Goal: Complete application form

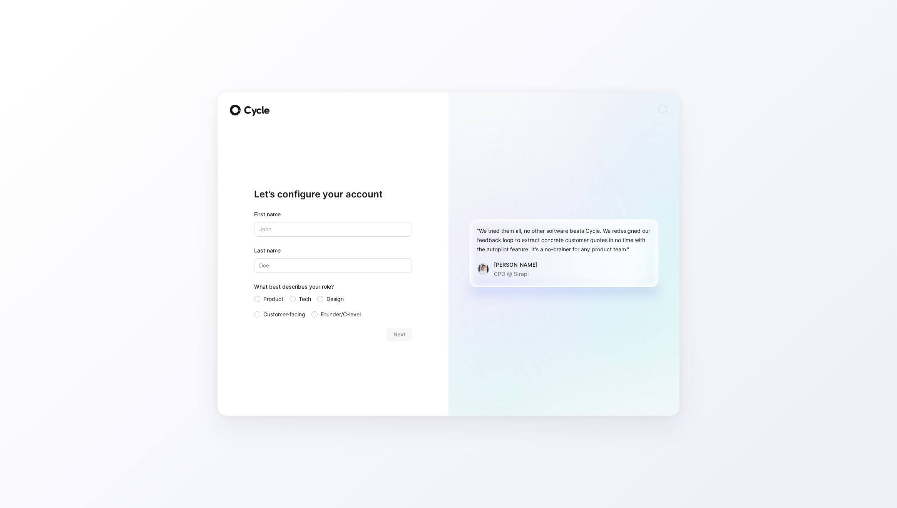
type input "[PERSON_NAME]"
click at [327, 298] on span "Design" at bounding box center [335, 299] width 17 height 9
click at [317, 295] on input "Design" at bounding box center [317, 295] width 0 height 0
click at [401, 335] on span "Next" at bounding box center [400, 334] width 12 height 9
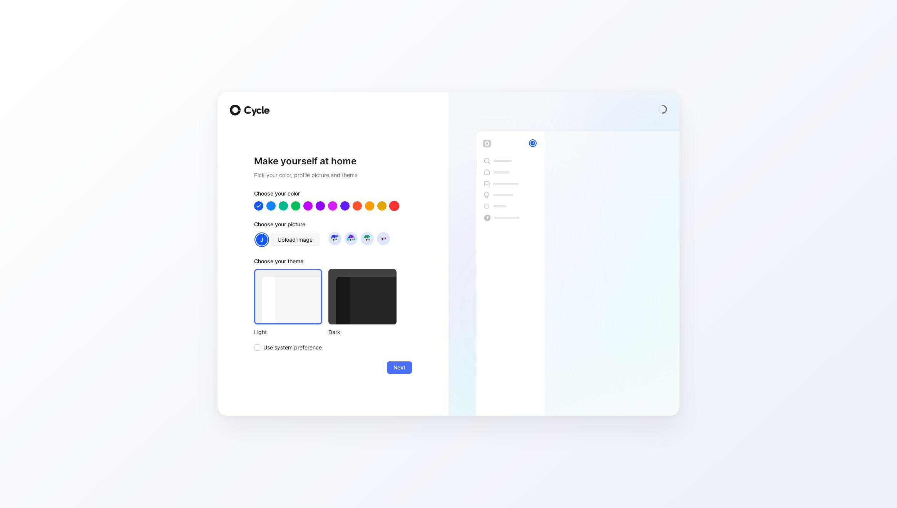
click at [393, 206] on div at bounding box center [394, 206] width 10 height 10
click at [280, 294] on div at bounding box center [288, 296] width 68 height 55
click at [363, 296] on div at bounding box center [362, 296] width 68 height 55
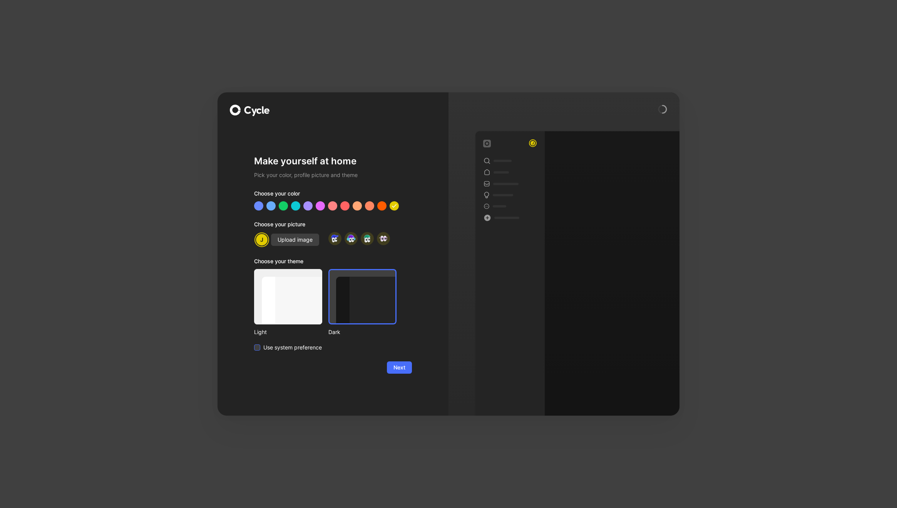
click at [309, 351] on span "Use system preference" at bounding box center [292, 347] width 59 height 9
click at [254, 343] on input "Use system preference" at bounding box center [254, 343] width 0 height 0
click at [397, 366] on span "Next" at bounding box center [400, 367] width 12 height 9
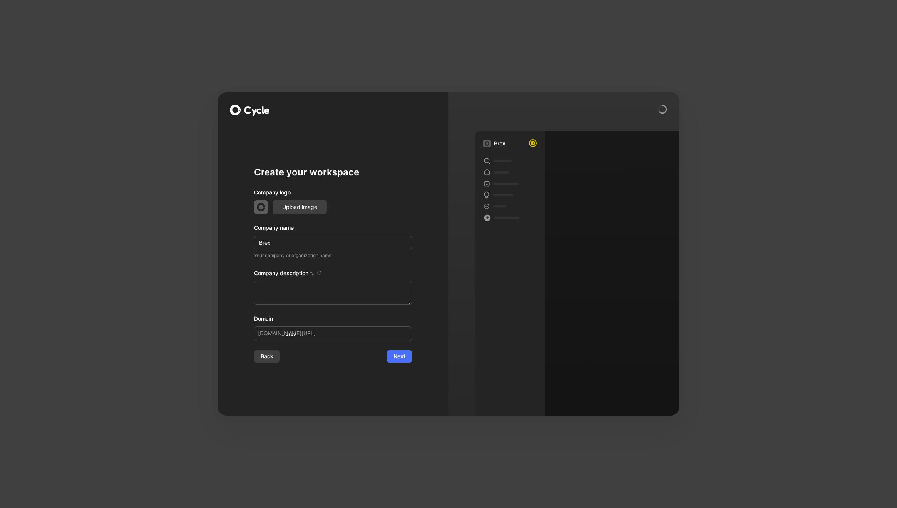
type textarea "Brex is a financial technology company founded in 2017 by Henrique Dubugras and…"
click at [402, 359] on span "Next" at bounding box center [400, 356] width 12 height 9
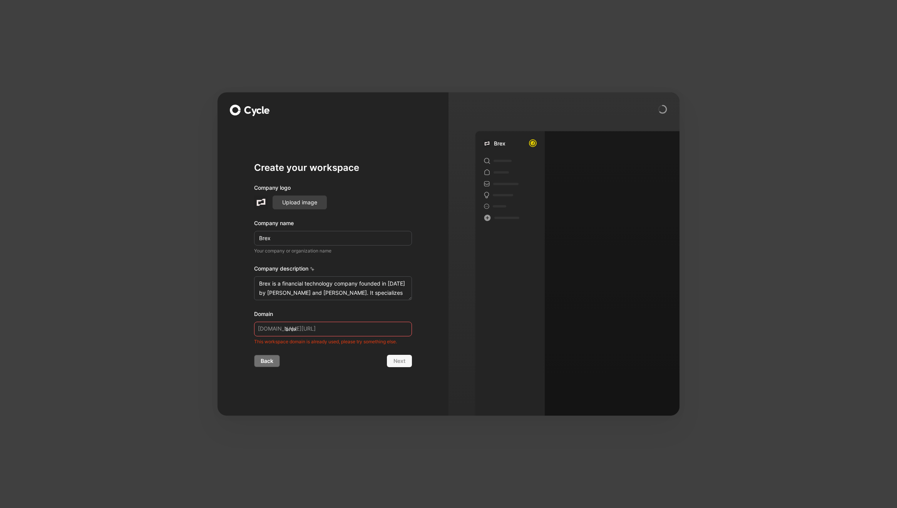
click at [272, 362] on span "Back" at bounding box center [267, 361] width 13 height 9
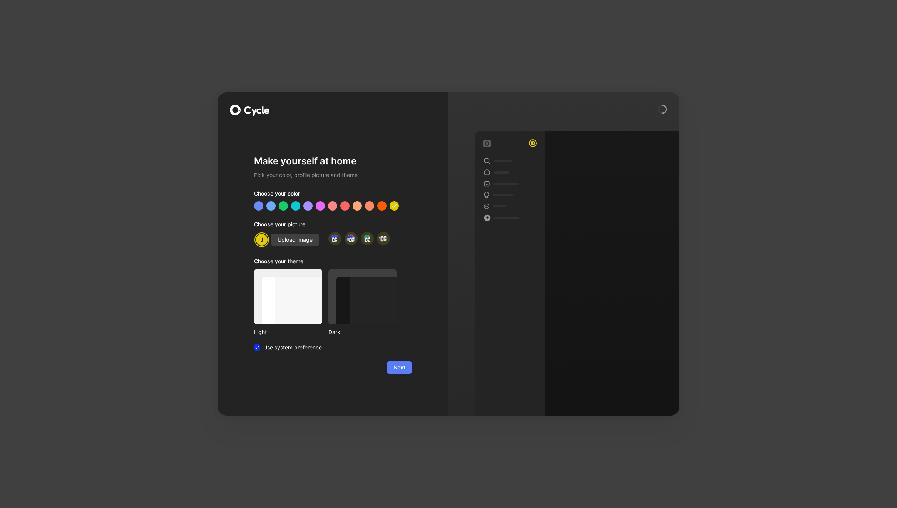
click at [398, 364] on span "Next" at bounding box center [400, 367] width 12 height 9
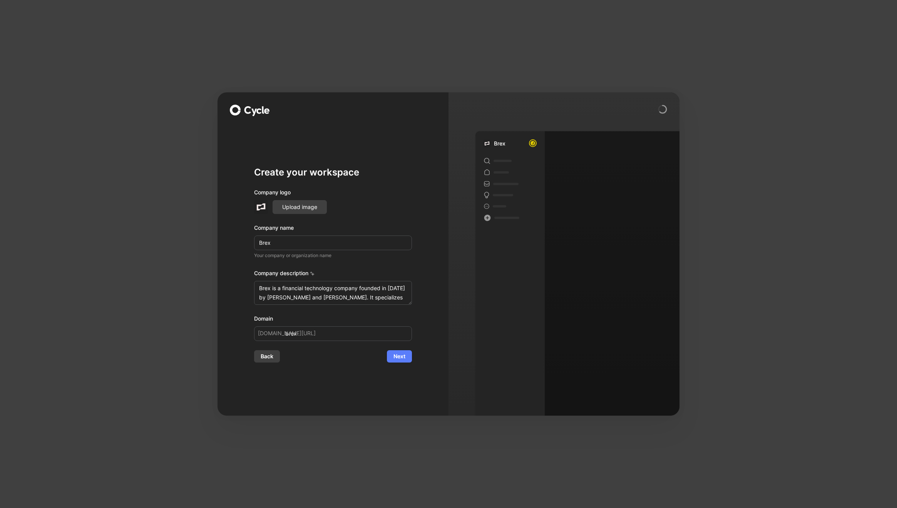
click at [399, 357] on span "Next" at bounding box center [400, 356] width 12 height 9
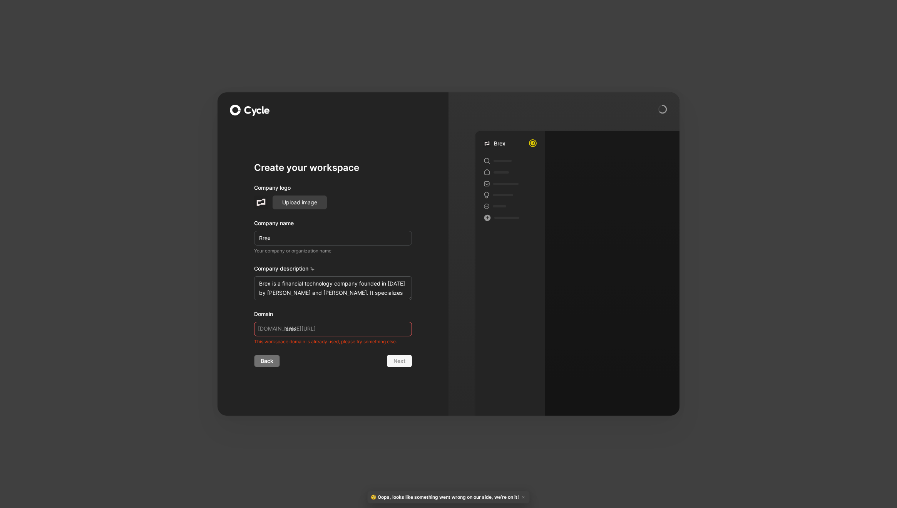
click at [272, 365] on span "Back" at bounding box center [267, 361] width 13 height 9
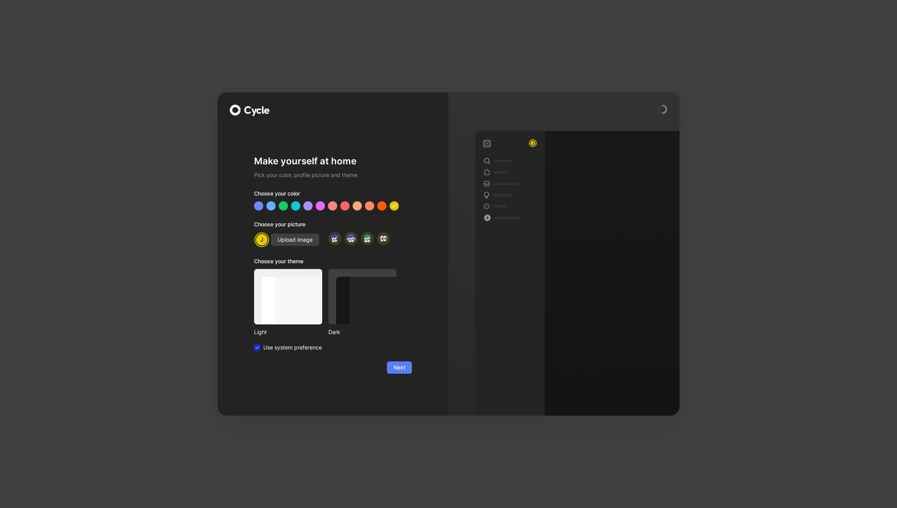
click at [401, 370] on span "Next" at bounding box center [400, 367] width 12 height 9
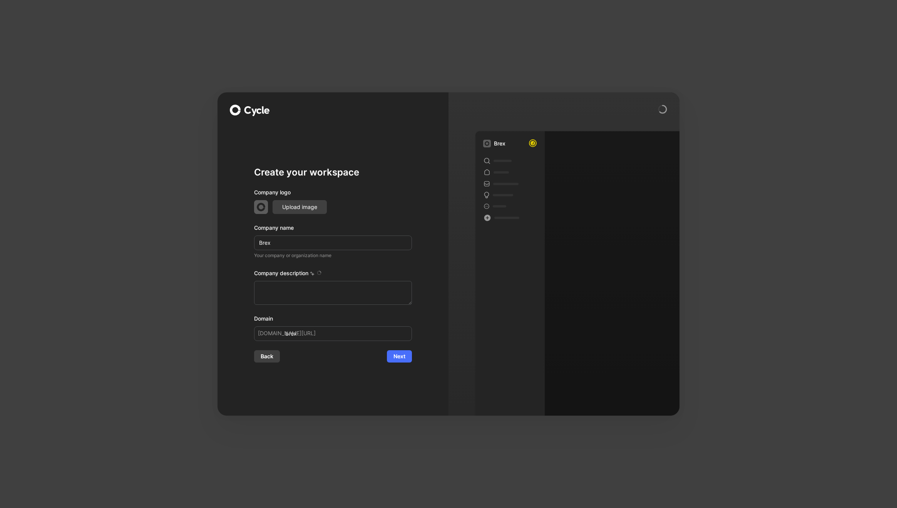
type textarea "Brex is a financial technology company founded in 2017 by Henrique Dubugras and…"
click at [214, 282] on div "Create your workspace Company logo Upload image Company name Brex Your company …" at bounding box center [448, 254] width 897 height 508
click at [731, 59] on div "Create your workspace Company logo Upload image Company name Brex Your company …" at bounding box center [448, 254] width 897 height 508
click at [495, 71] on div "Create your workspace Company logo Upload image Company name Brex Your company …" at bounding box center [448, 254] width 897 height 508
type textarea "Brex is a financial technology company founded in [DATE] by [PERSON_NAME] and […"
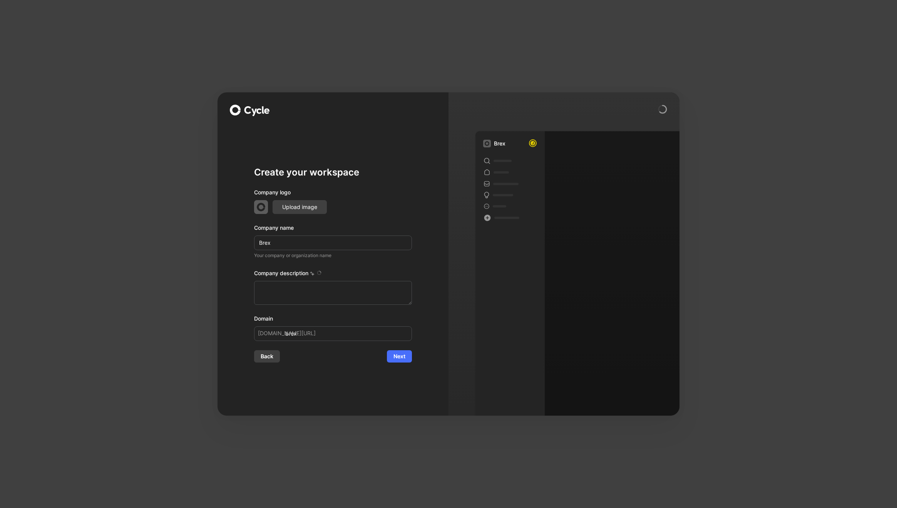
type textarea "Brex is a financial technology company founded in [DATE] by [PERSON_NAME] and […"
click at [434, 271] on div "Create your workspace Company logo Upload image Company name Brex Your company …" at bounding box center [333, 253] width 231 height 323
